Goal: Browse casually

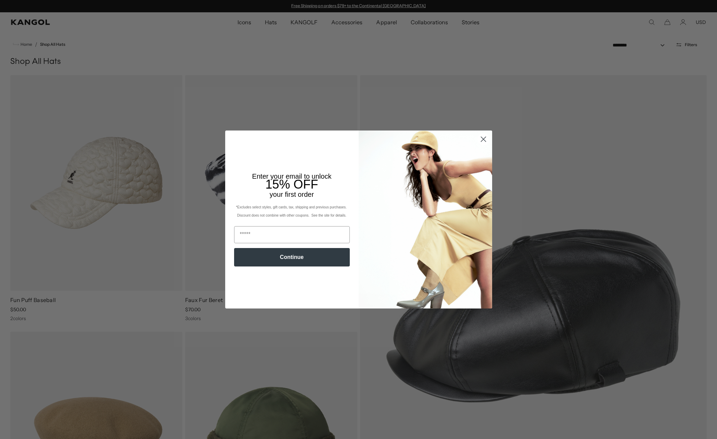
click at [483, 142] on circle "Close dialog" at bounding box center [482, 139] width 11 height 11
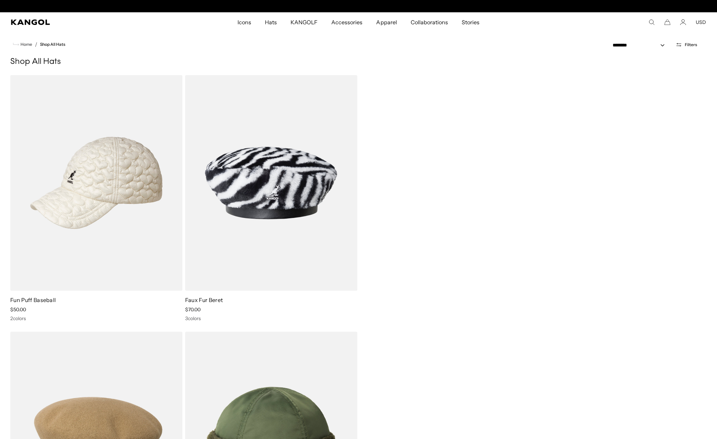
scroll to position [0, 141]
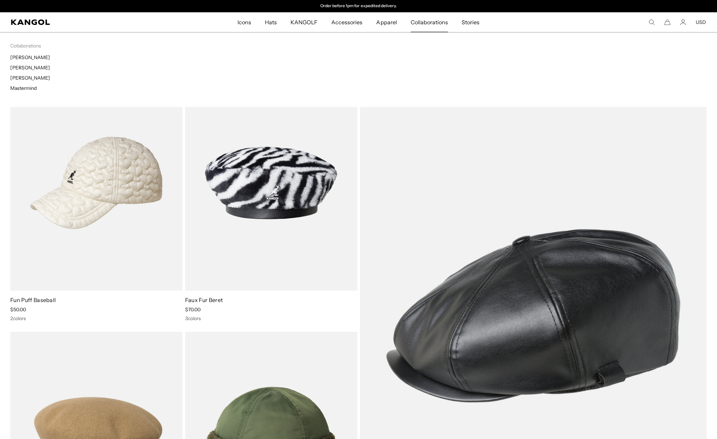
click at [431, 24] on span "Collaborations" at bounding box center [428, 22] width 37 height 20
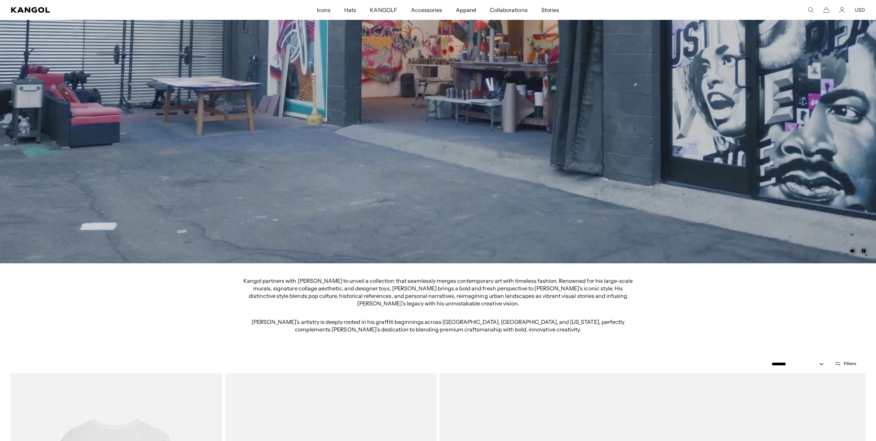
scroll to position [353, 0]
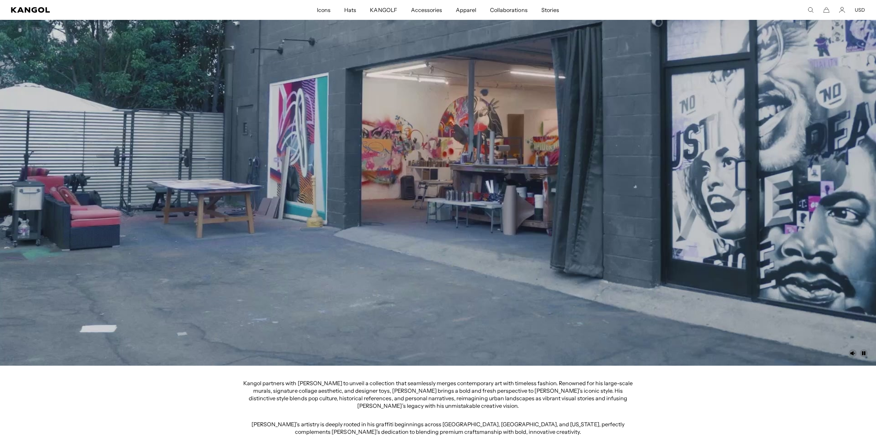
scroll to position [0, 0]
click at [716, 353] on icon "Unmute" at bounding box center [852, 353] width 5 height 4
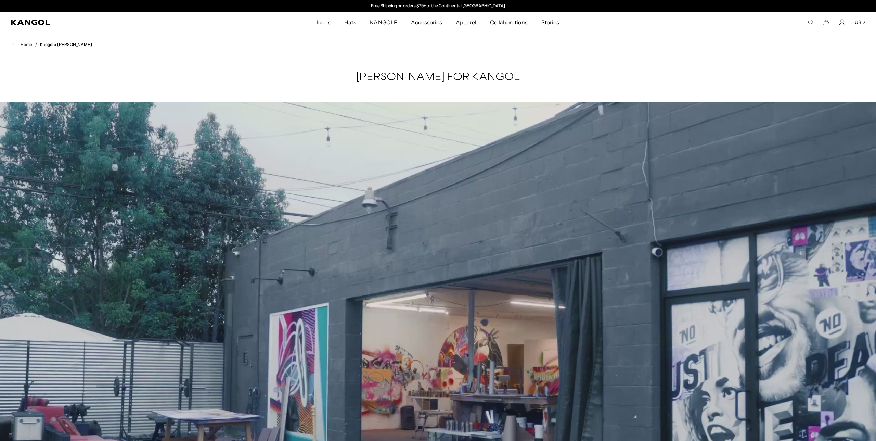
click at [24, 25] on comp-header "Icons Icons Buckets & Casuals Berets 504s & 507s" at bounding box center [438, 22] width 876 height 20
click at [37, 21] on icon "Kangol" at bounding box center [30, 21] width 39 height 5
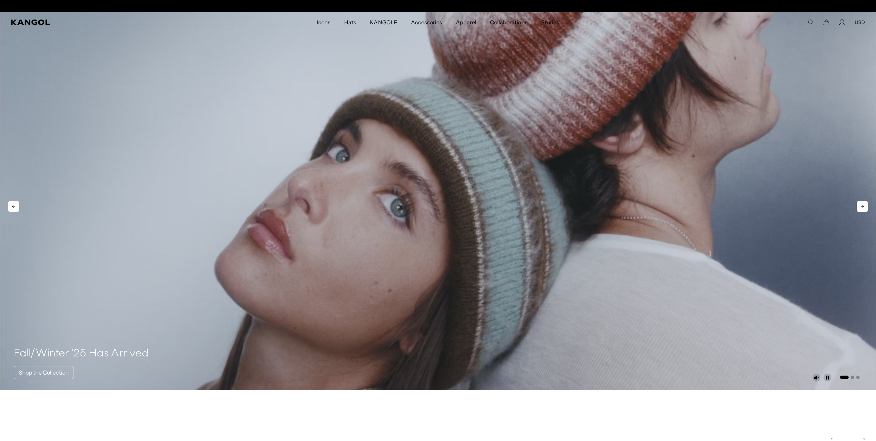
scroll to position [0, 141]
click at [864, 207] on icon at bounding box center [861, 206] width 11 height 11
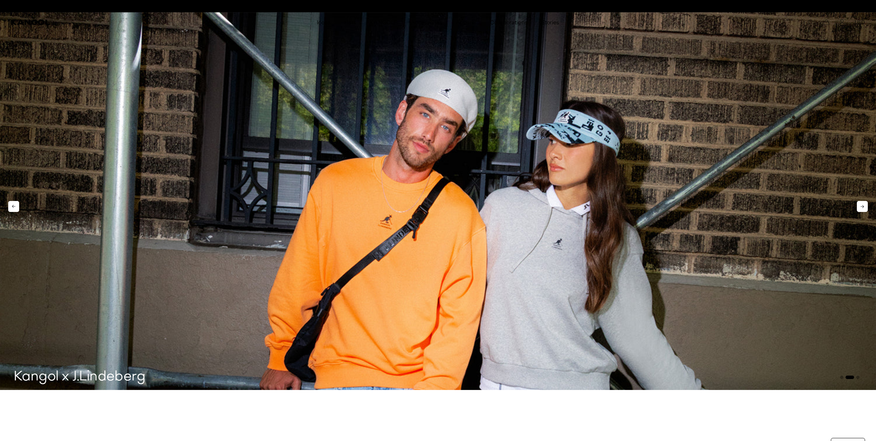
click at [864, 207] on icon at bounding box center [861, 206] width 11 height 11
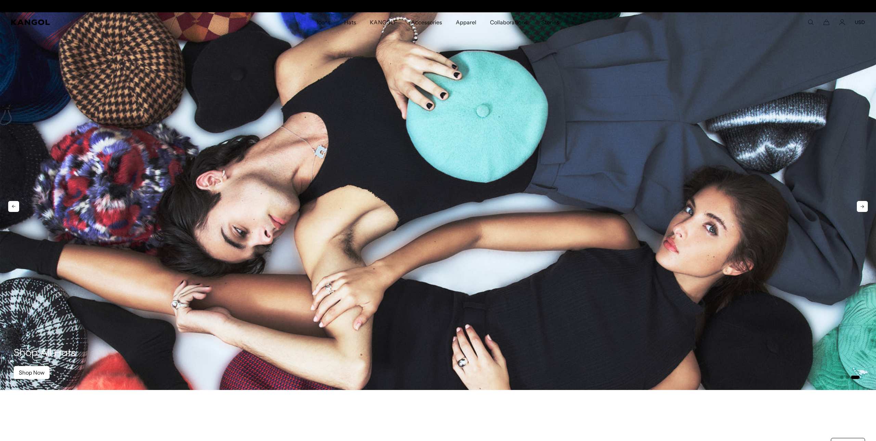
scroll to position [0, 0]
click at [864, 207] on icon at bounding box center [861, 206] width 11 height 11
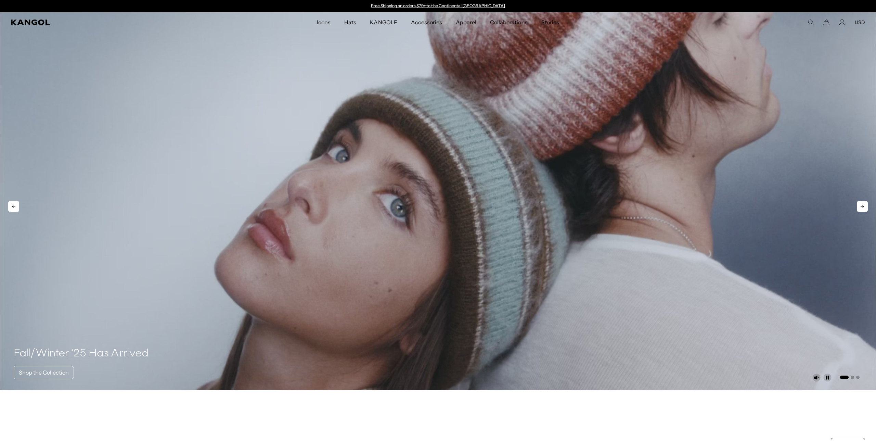
click at [864, 207] on icon at bounding box center [861, 206] width 11 height 11
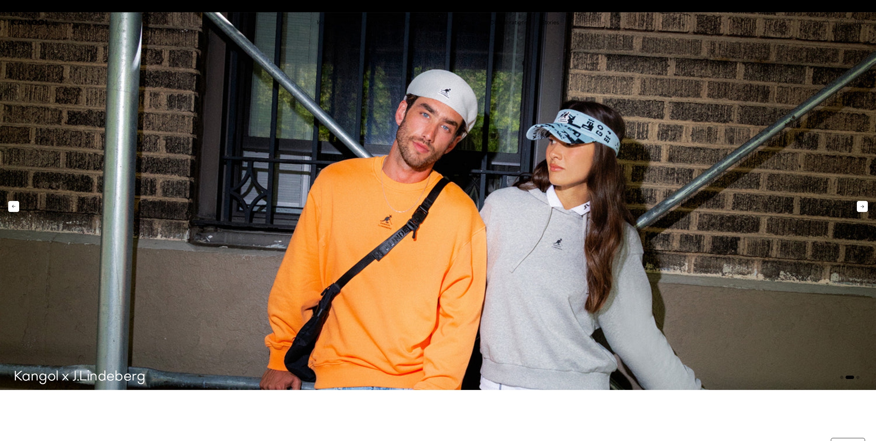
click at [864, 207] on icon at bounding box center [861, 206] width 11 height 11
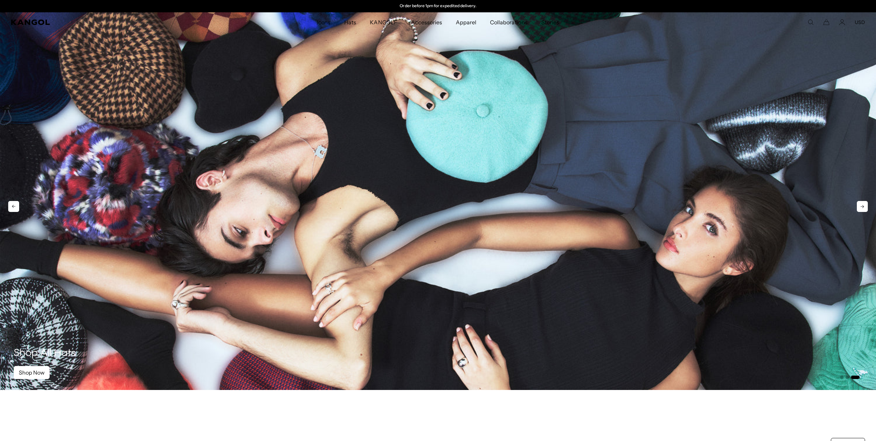
click at [864, 207] on icon at bounding box center [861, 206] width 11 height 11
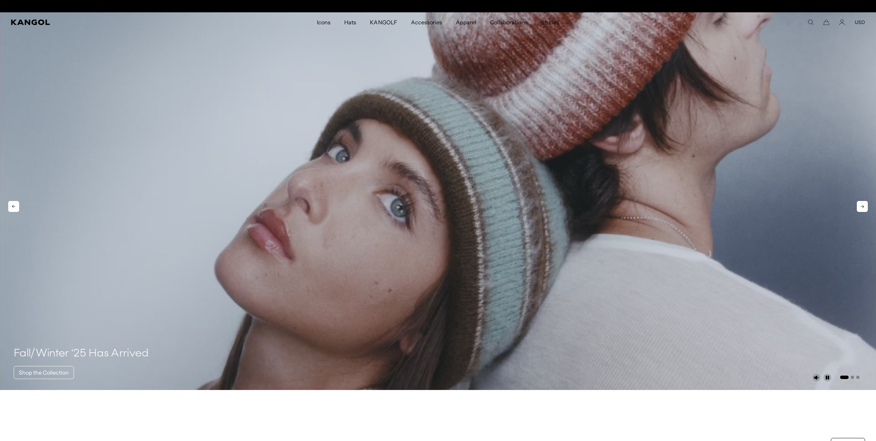
scroll to position [0, 0]
click at [864, 207] on icon at bounding box center [861, 206] width 11 height 11
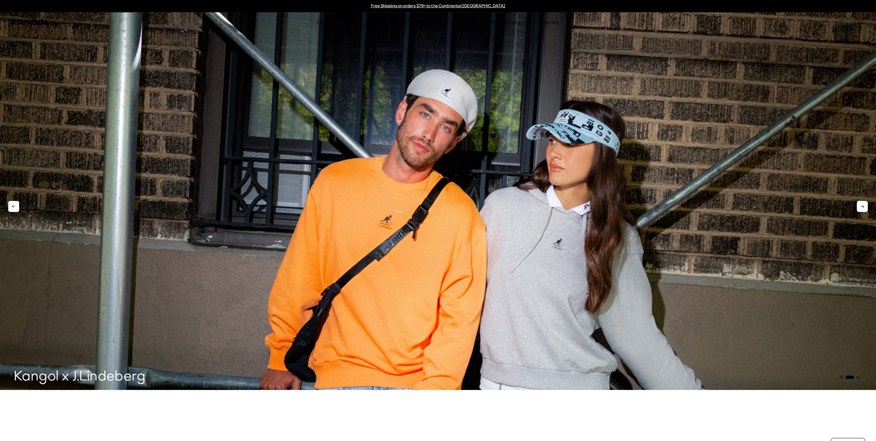
click at [864, 207] on icon at bounding box center [861, 206] width 11 height 11
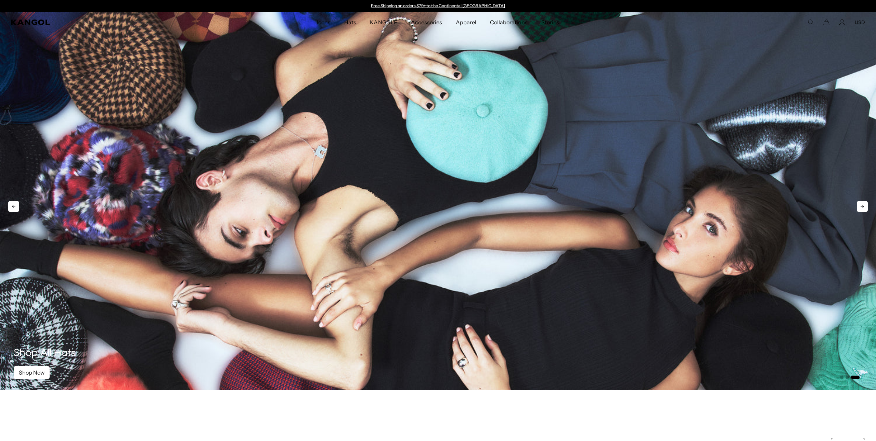
click at [864, 207] on icon at bounding box center [861, 206] width 11 height 11
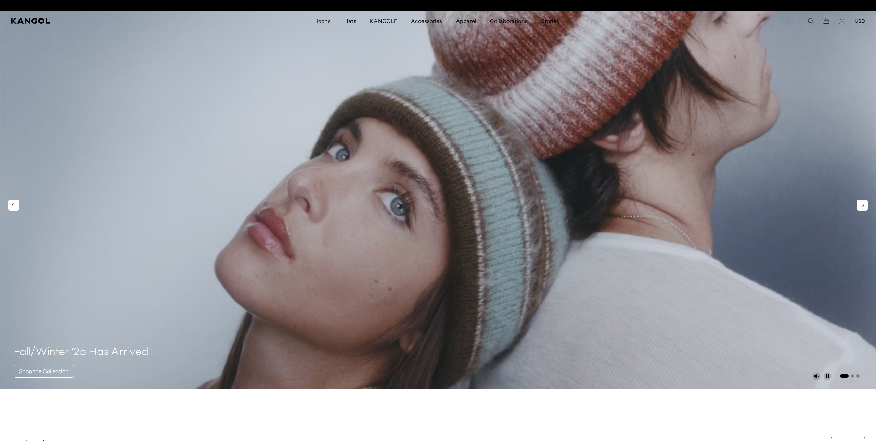
scroll to position [0, 141]
click at [864, 207] on icon at bounding box center [861, 204] width 11 height 11
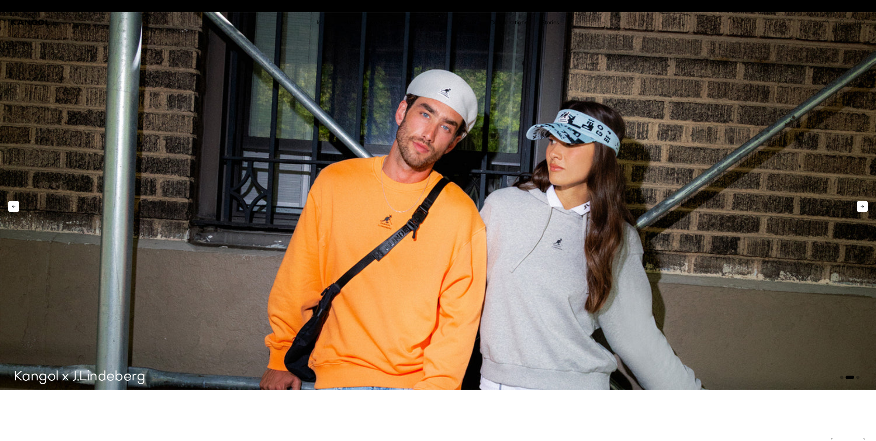
scroll to position [0, 0]
click at [10, 202] on icon at bounding box center [13, 206] width 11 height 11
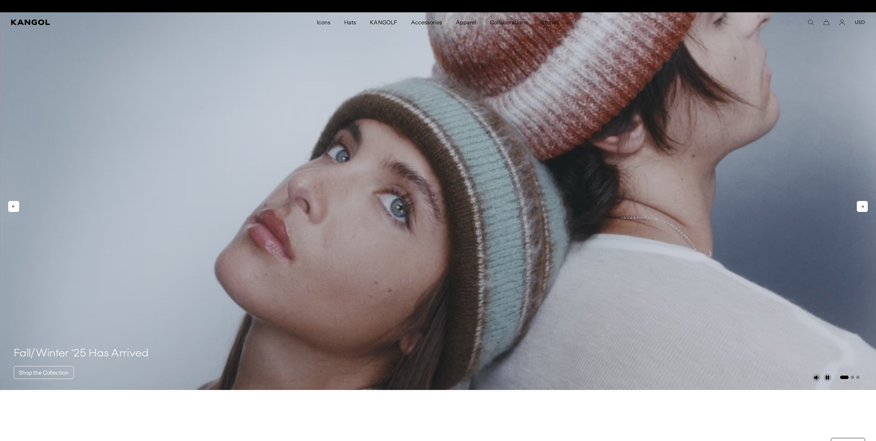
scroll to position [0, 141]
